Goal: Task Accomplishment & Management: Use online tool/utility

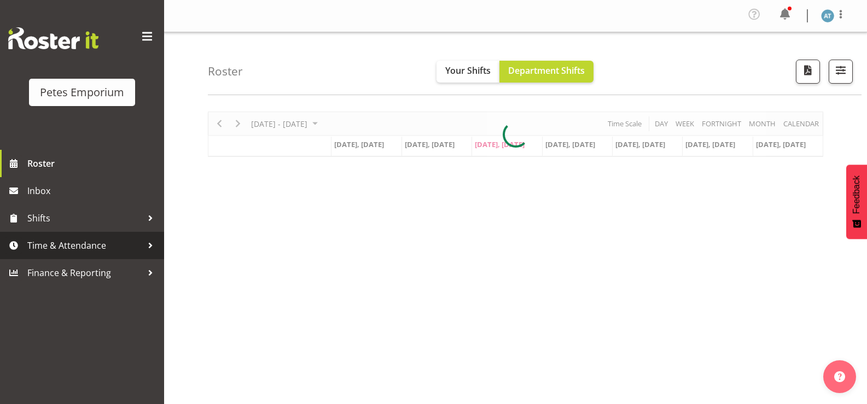
click at [71, 242] on span "Time & Attendance" at bounding box center [84, 245] width 115 height 16
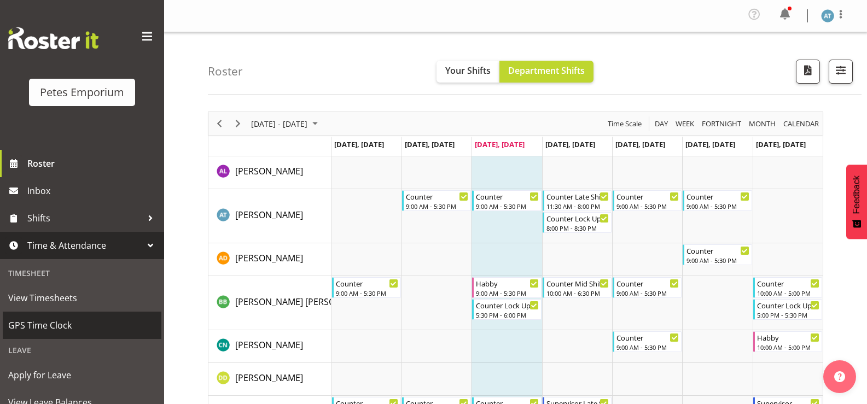
click at [83, 325] on span "GPS Time Clock" at bounding box center [82, 325] width 148 height 16
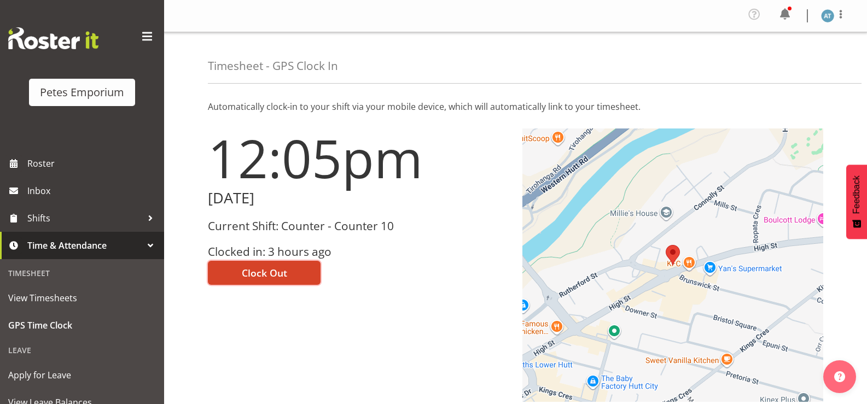
click at [233, 272] on button "Clock Out" at bounding box center [264, 273] width 113 height 24
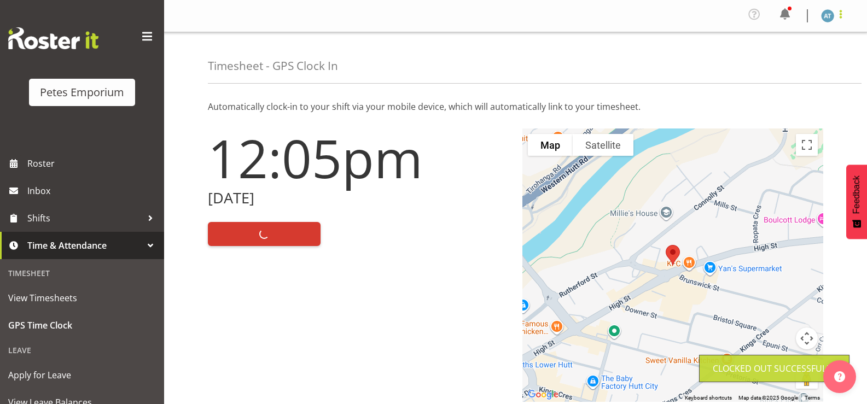
click at [838, 16] on span at bounding box center [840, 14] width 13 height 13
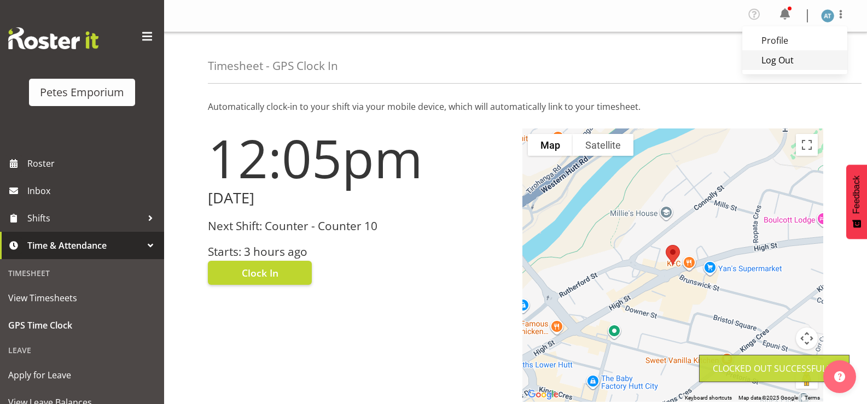
click at [798, 68] on link "Log Out" at bounding box center [794, 60] width 105 height 20
